Goal: Task Accomplishment & Management: Use online tool/utility

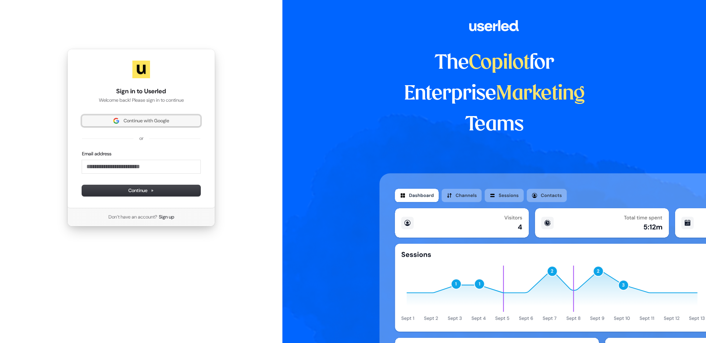
click at [163, 121] on span "Continue with Google" at bounding box center [147, 121] width 46 height 7
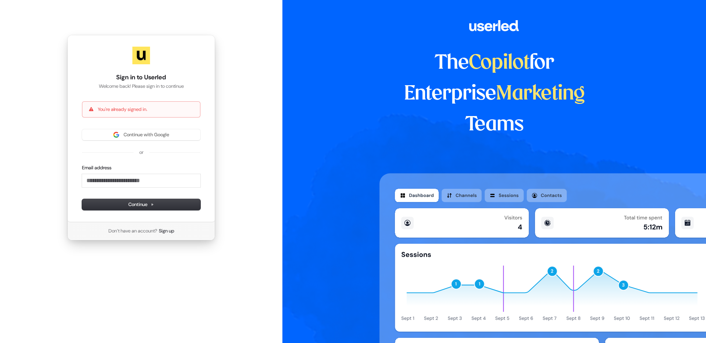
click at [357, 103] on div "The Copilot for Enterprise Marketing Teams" at bounding box center [494, 171] width 424 height 343
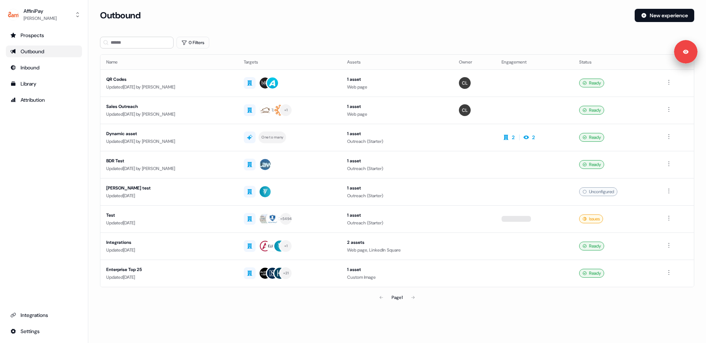
click at [236, 43] on div "0 Filters" at bounding box center [397, 43] width 594 height 12
click at [227, 40] on div "0 Filters" at bounding box center [397, 43] width 594 height 12
click at [34, 34] on div "Prospects" at bounding box center [43, 35] width 67 height 7
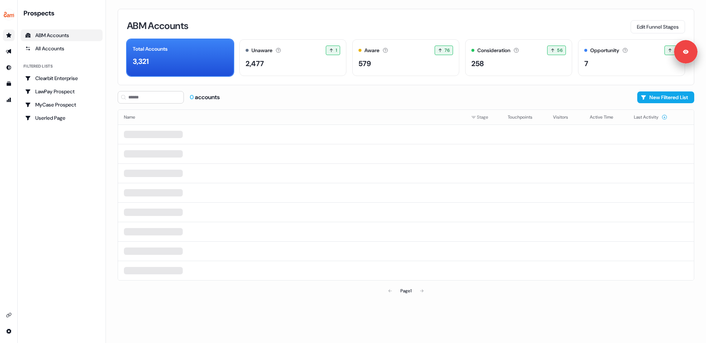
click at [347, 17] on div "ABM Accounts Edit Funnel Stages Total Accounts 3,321 Unaware The default stage …" at bounding box center [406, 47] width 576 height 76
click at [383, 20] on div "ABM Accounts Edit Funnel Stages" at bounding box center [406, 25] width 558 height 15
click at [322, 24] on div "ABM Accounts Edit Funnel Stages" at bounding box center [406, 25] width 558 height 15
click at [349, 15] on div "ABM Accounts Edit Funnel Stages Total Accounts 3,321 Unaware The default stage …" at bounding box center [406, 47] width 576 height 76
click at [341, 21] on div "ABM Accounts Edit Funnel Stages" at bounding box center [406, 25] width 558 height 15
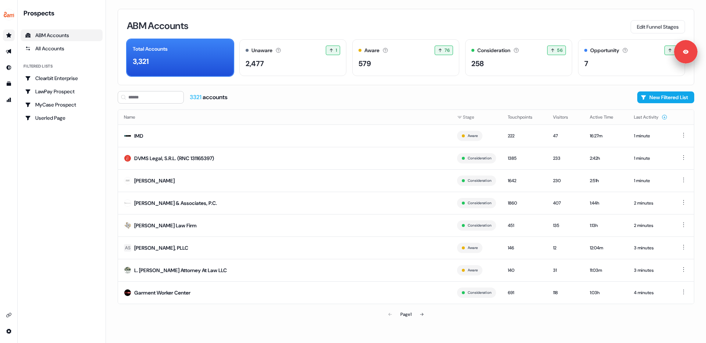
click at [40, 36] on div "ABM Accounts" at bounding box center [61, 35] width 73 height 7
click at [46, 44] on link "All Accounts" at bounding box center [62, 49] width 82 height 12
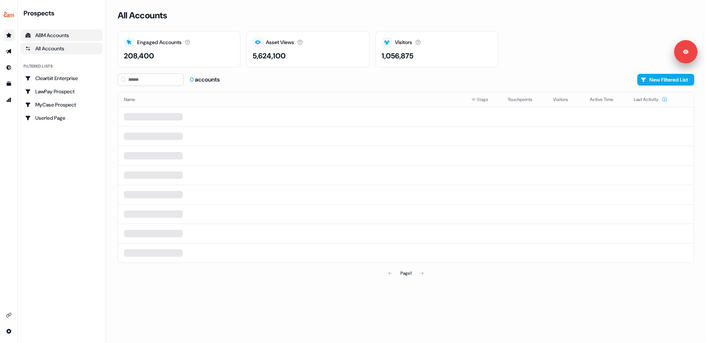
click at [56, 35] on div "ABM Accounts" at bounding box center [61, 35] width 73 height 7
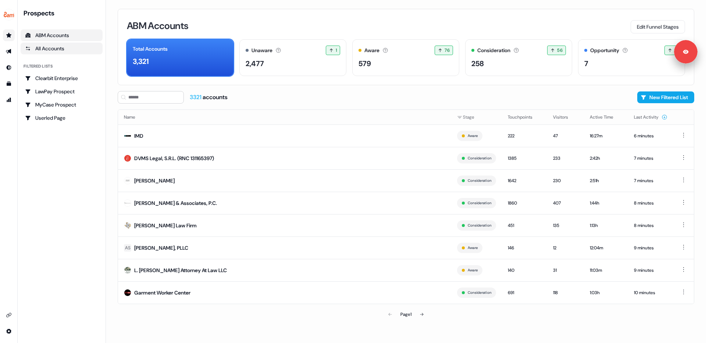
click at [47, 54] on link "All Accounts" at bounding box center [62, 49] width 82 height 12
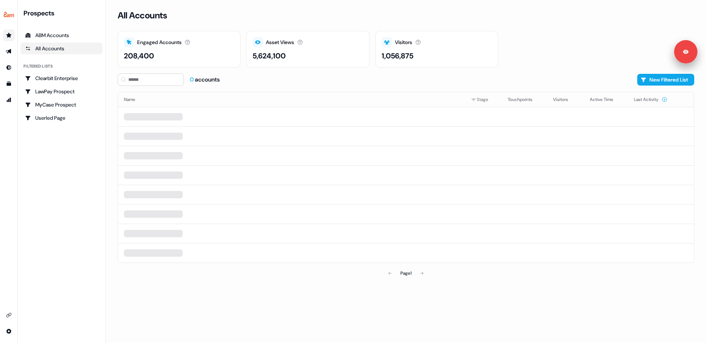
click at [114, 132] on div "All Accounts Engaged Accounts Accounts that have interacted with an asset. 208,…" at bounding box center [406, 171] width 600 height 343
click at [149, 54] on div "208,400" at bounding box center [139, 55] width 30 height 11
click at [246, 79] on div "0 accounts New Filtered List" at bounding box center [406, 80] width 576 height 12
click at [50, 37] on div "ABM Accounts" at bounding box center [61, 35] width 73 height 7
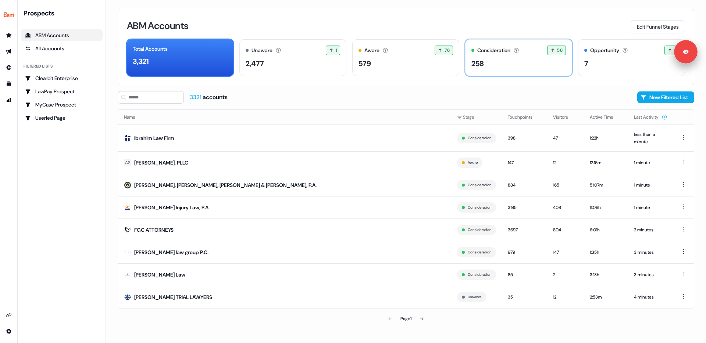
click at [484, 62] on div "258" at bounding box center [477, 63] width 12 height 11
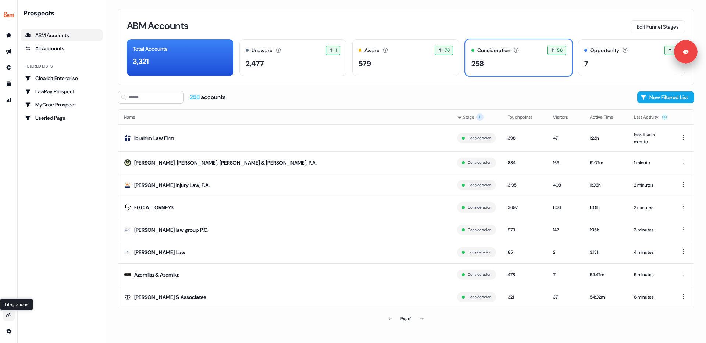
click at [10, 313] on icon "Go to integrations" at bounding box center [9, 315] width 6 height 6
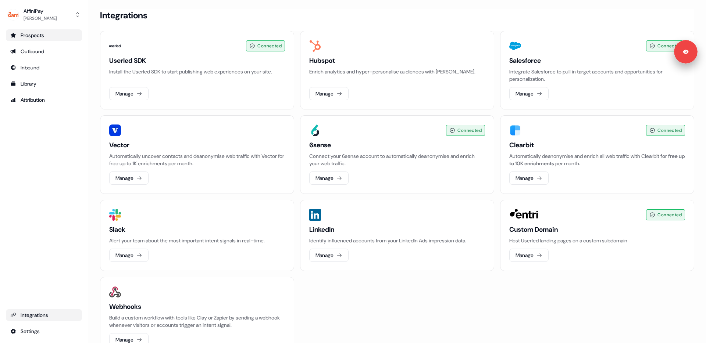
click at [33, 36] on div "Prospects" at bounding box center [43, 35] width 67 height 7
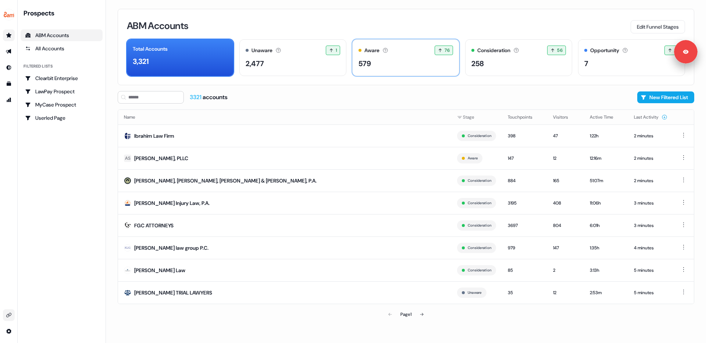
click at [386, 62] on div "579" at bounding box center [405, 63] width 94 height 11
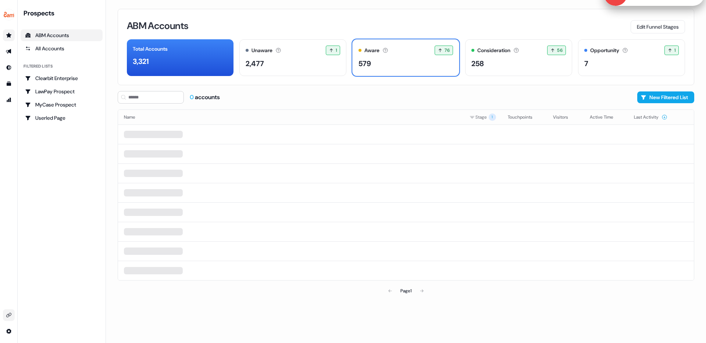
drag, startPoint x: 687, startPoint y: 61, endPoint x: 694, endPoint y: 3, distance: 58.1
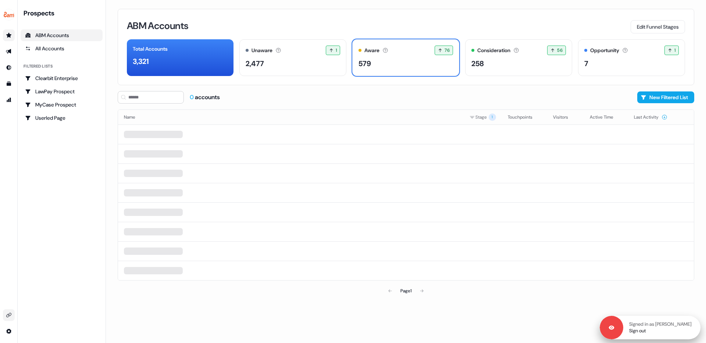
drag, startPoint x: 696, startPoint y: 47, endPoint x: 698, endPoint y: 322, distance: 275.4
click at [698, 322] on div "Signed in as Ruth Kale-Fok Sign out" at bounding box center [661, 327] width 77 height 13
click at [673, 311] on div "ABM Accounts Edit Funnel Stages Total Accounts 3,321 Unaware The default stage …" at bounding box center [406, 171] width 600 height 343
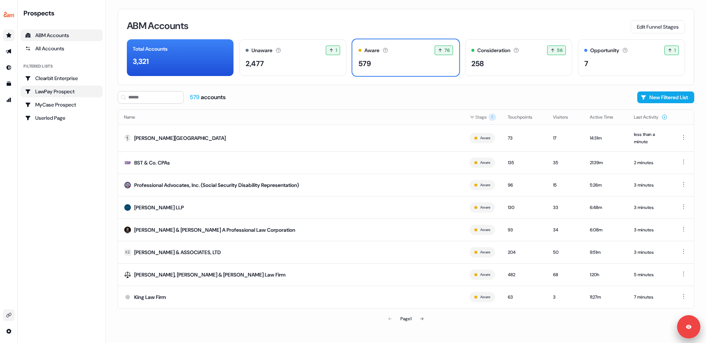
click at [61, 93] on div "LawPay Prospect" at bounding box center [61, 91] width 73 height 7
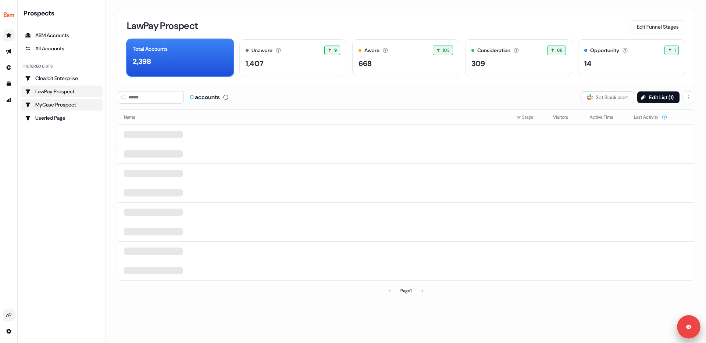
click at [67, 103] on div "MyCase Prospect" at bounding box center [61, 104] width 73 height 7
click at [653, 98] on button "Edit List ( 1 )" at bounding box center [658, 98] width 42 height 12
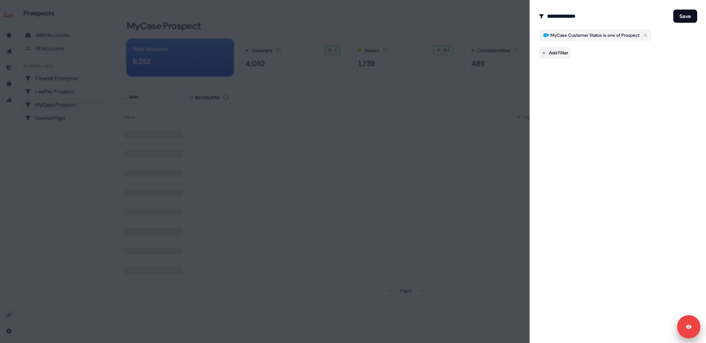
click at [562, 51] on body "**********" at bounding box center [353, 171] width 706 height 343
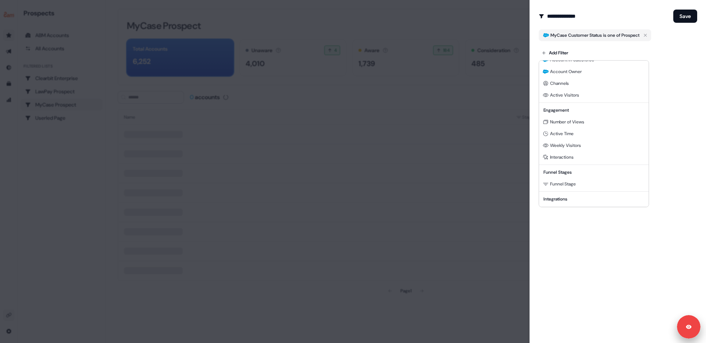
scroll to position [20, 0]
click at [557, 159] on span "Interactions" at bounding box center [562, 157] width 24 height 6
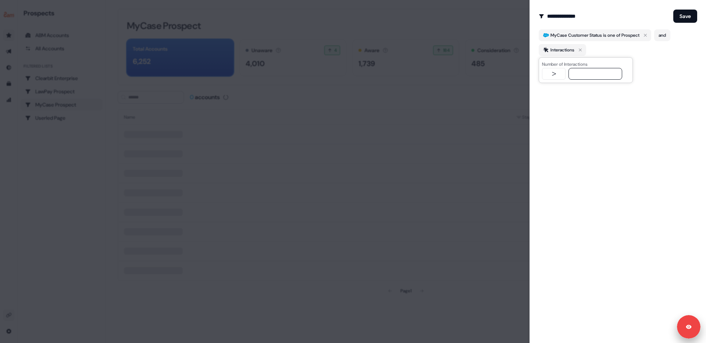
click at [557, 103] on div "**********" at bounding box center [617, 171] width 176 height 343
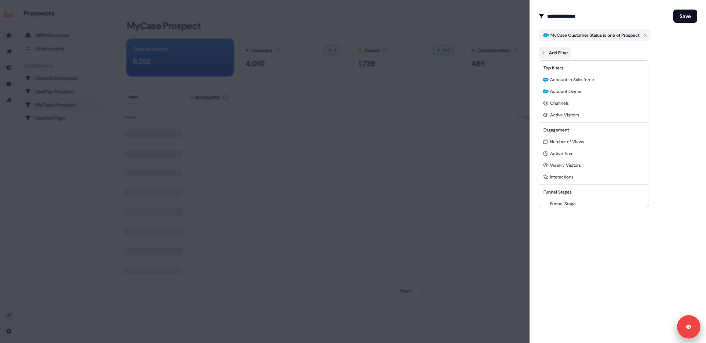
click at [558, 54] on body "**********" at bounding box center [353, 171] width 706 height 343
click at [500, 127] on div at bounding box center [353, 171] width 706 height 343
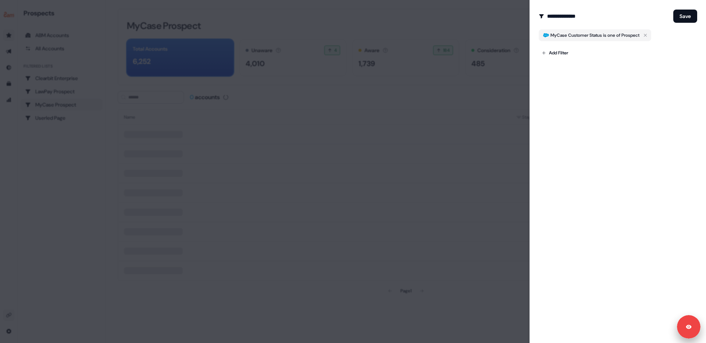
click at [477, 125] on div at bounding box center [353, 171] width 706 height 343
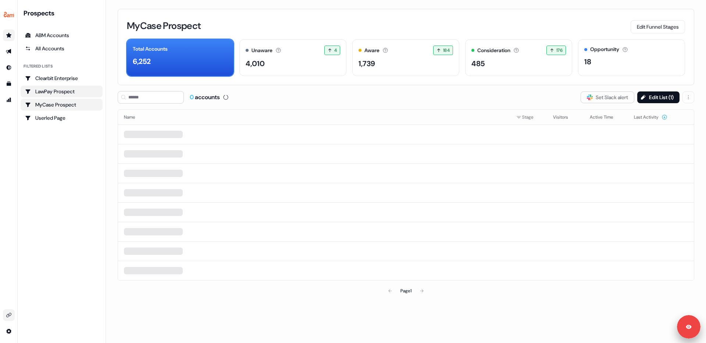
click at [57, 93] on div "LawPay Prospect" at bounding box center [61, 91] width 73 height 7
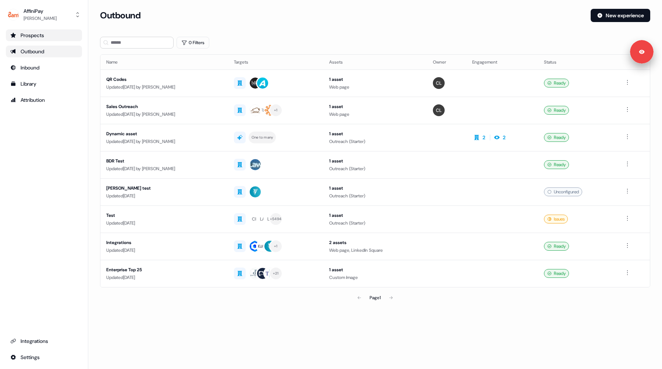
click at [29, 38] on div "Prospects" at bounding box center [43, 35] width 67 height 7
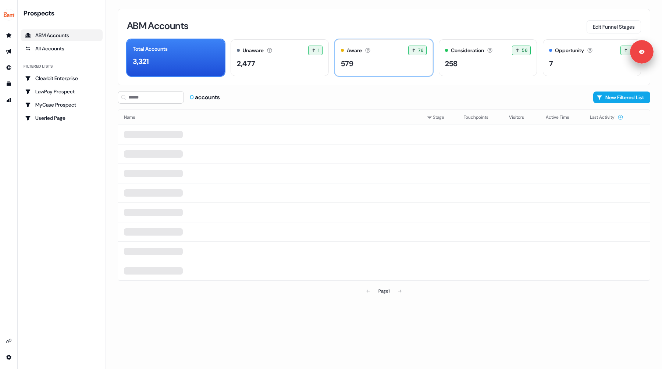
click at [349, 55] on div "Aware Accounts with 5+ minutes of usage or significant LinkedIn ad engagement! …" at bounding box center [384, 51] width 86 height 10
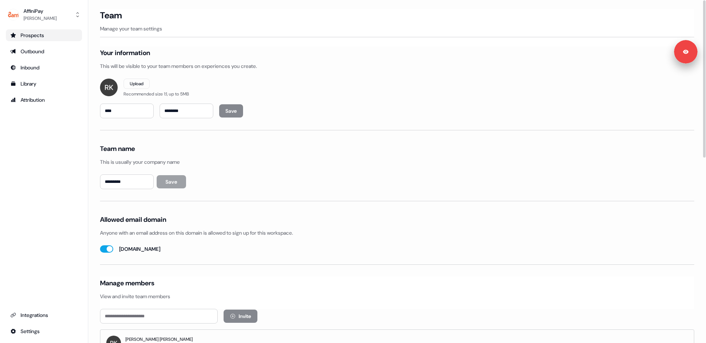
click at [37, 29] on link "Prospects" at bounding box center [44, 35] width 76 height 12
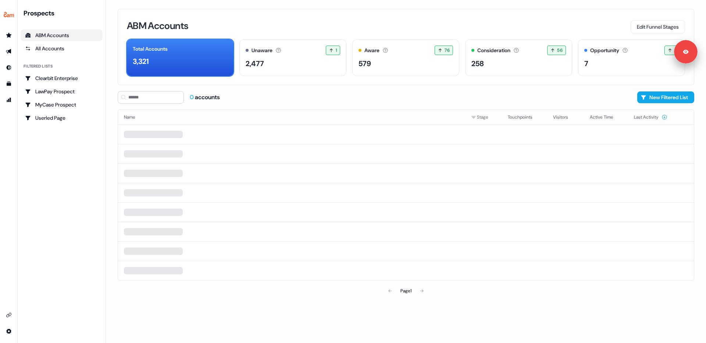
click at [335, 33] on div "ABM Accounts Edit Funnel Stages Total Accounts 3,321 Unaware The default stage …" at bounding box center [406, 47] width 576 height 76
click at [334, 32] on div "ABM Accounts Edit Funnel Stages" at bounding box center [406, 25] width 558 height 15
click at [517, 60] on div "258" at bounding box center [518, 63] width 94 height 11
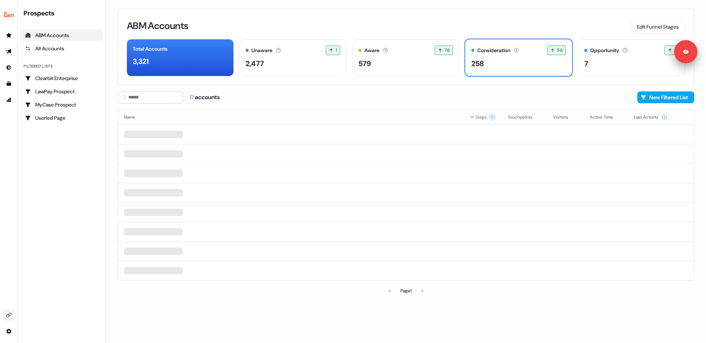
click at [10, 310] on link "Go to integrations" at bounding box center [9, 316] width 12 height 12
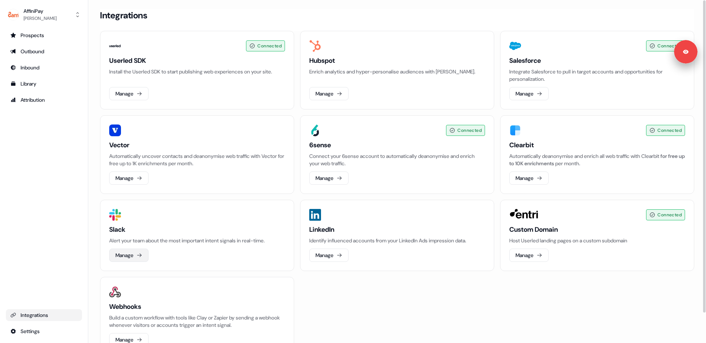
click at [134, 259] on button "Manage" at bounding box center [128, 255] width 39 height 13
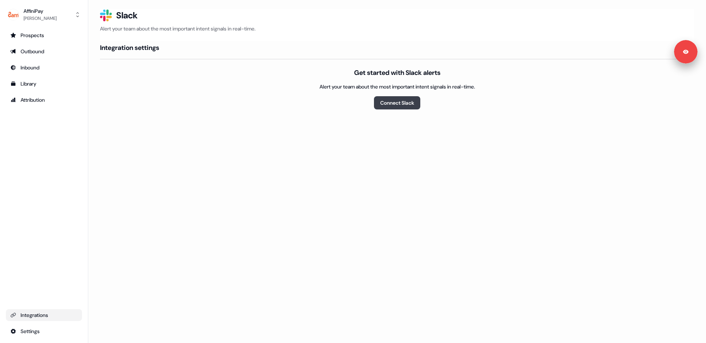
click at [392, 106] on button "Connect Slack" at bounding box center [397, 102] width 46 height 13
click at [451, 18] on div "Slack Logo SVG Slack" at bounding box center [397, 15] width 594 height 13
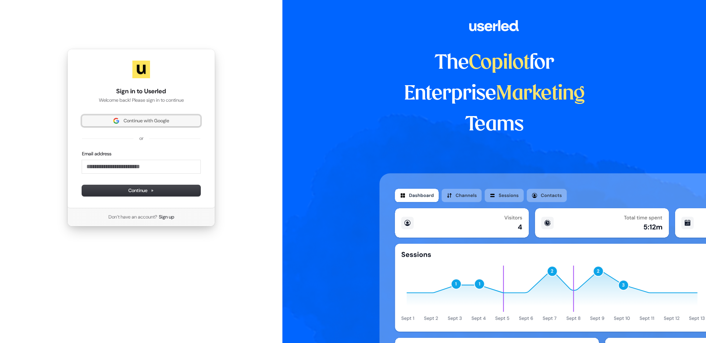
click at [146, 119] on span "Continue with Google" at bounding box center [147, 121] width 46 height 7
